Goal: Information Seeking & Learning: Understand process/instructions

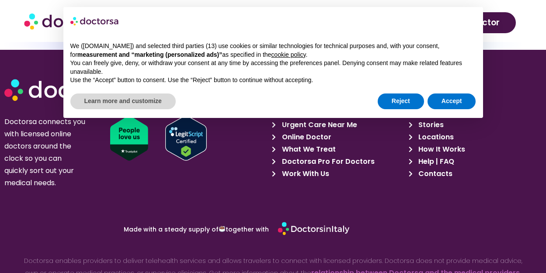
scroll to position [4021, 0]
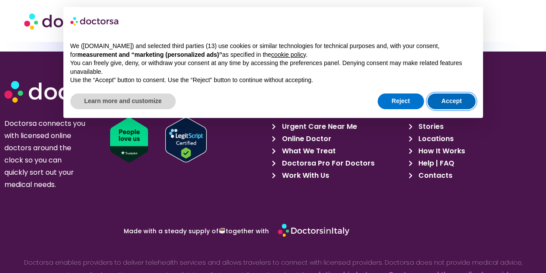
click at [441, 101] on button "Accept" at bounding box center [452, 102] width 49 height 16
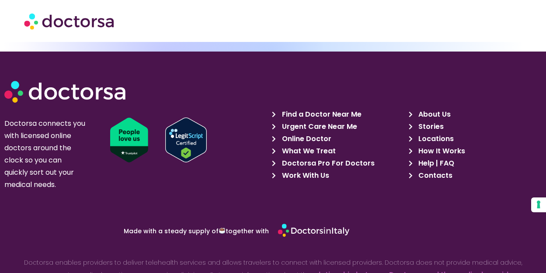
click at [314, 157] on span "Doctorsa Pro For Doctors" at bounding box center [327, 163] width 95 height 12
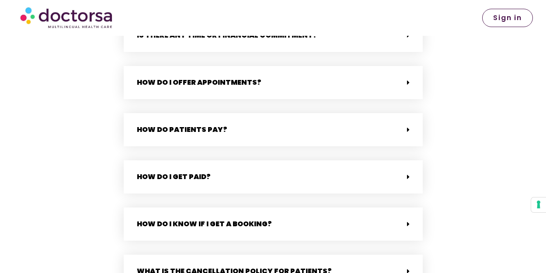
scroll to position [2287, 0]
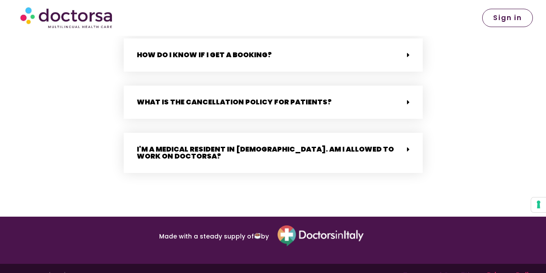
click at [431, 270] on link "Terms and Conditions" at bounding box center [443, 275] width 80 height 10
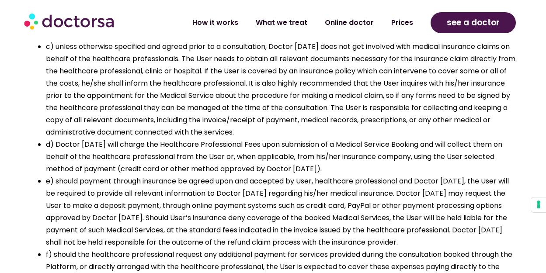
scroll to position [2536, 0]
